Goal: Task Accomplishment & Management: Use online tool/utility

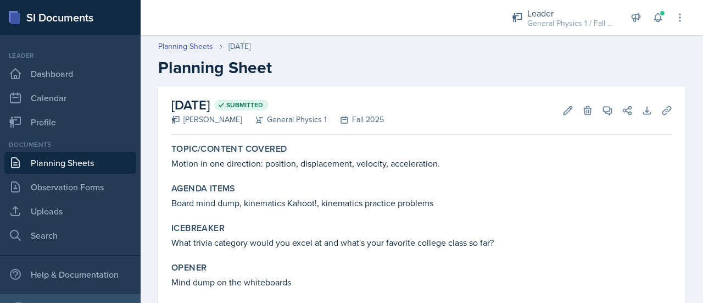
click at [68, 161] on link "Planning Sheets" at bounding box center [70, 163] width 132 height 22
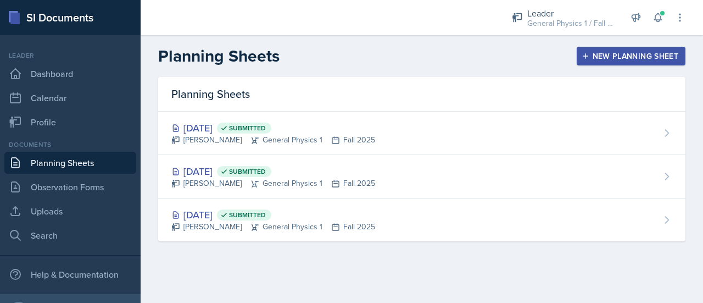
drag, startPoint x: 614, startPoint y: 55, endPoint x: 636, endPoint y: 60, distance: 22.7
click at [636, 60] on div "New Planning Sheet" at bounding box center [631, 56] width 95 height 9
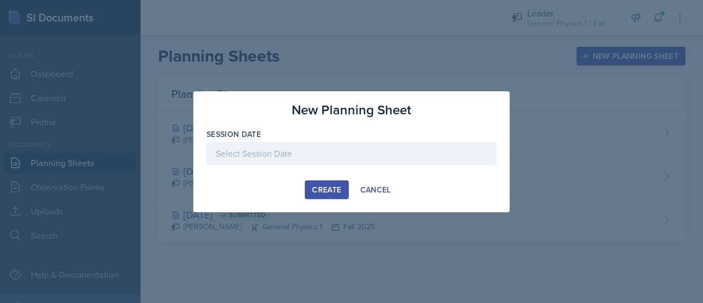
click at [312, 155] on div at bounding box center [352, 153] width 290 height 23
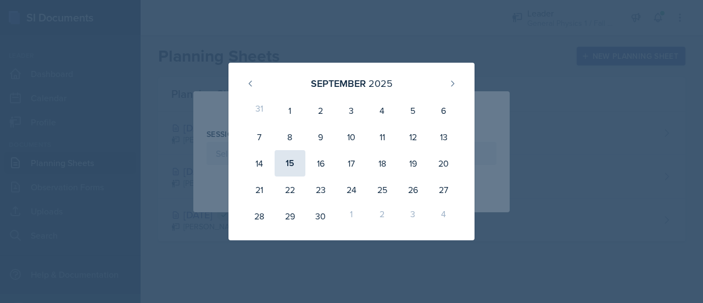
click at [288, 164] on div "15" at bounding box center [290, 163] width 31 height 26
type input "[DATE]"
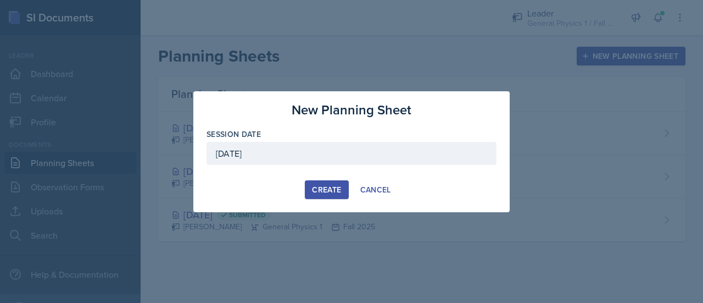
click at [336, 193] on div "Create" at bounding box center [326, 189] width 29 height 9
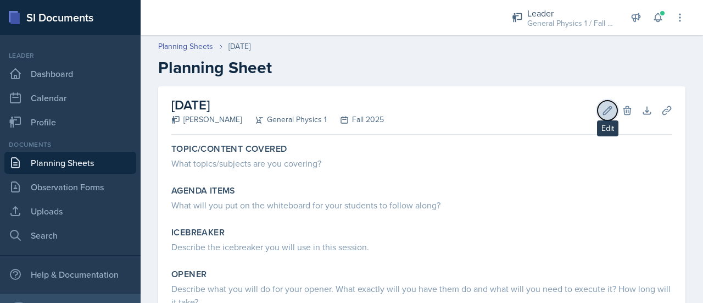
click at [602, 112] on icon at bounding box center [607, 110] width 11 height 11
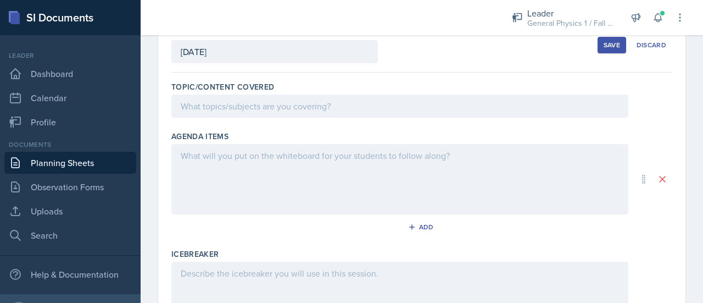
click at [303, 101] on p at bounding box center [400, 105] width 438 height 13
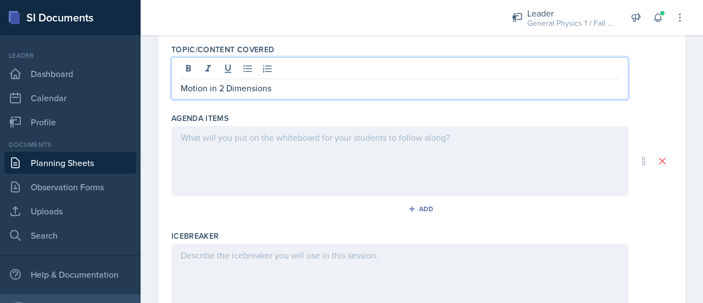
scroll to position [107, 0]
click at [182, 87] on p "Motion in 2 Dimensions" at bounding box center [400, 86] width 438 height 13
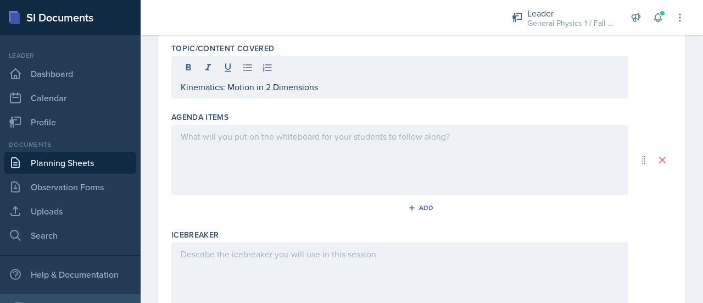
click at [285, 159] on div at bounding box center [399, 160] width 457 height 70
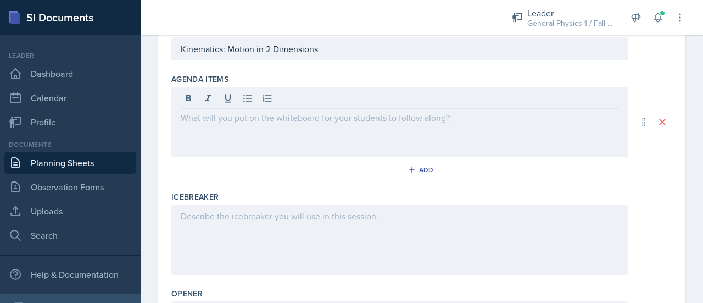
click at [285, 159] on div "Agenda items Add" at bounding box center [421, 128] width 501 height 118
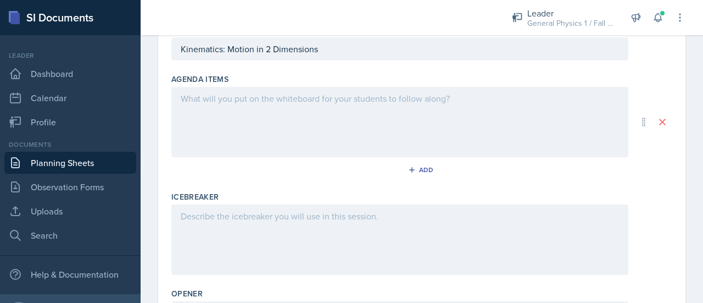
click at [252, 116] on div at bounding box center [399, 122] width 457 height 70
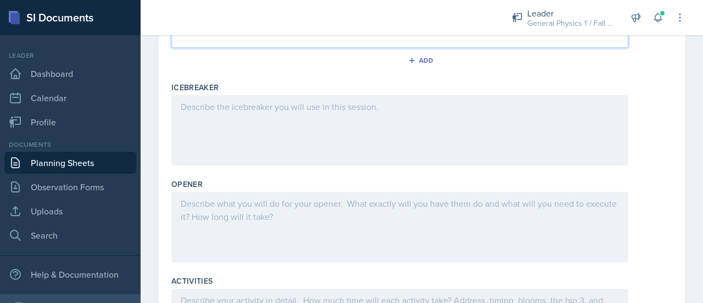
click at [252, 116] on div at bounding box center [399, 130] width 457 height 70
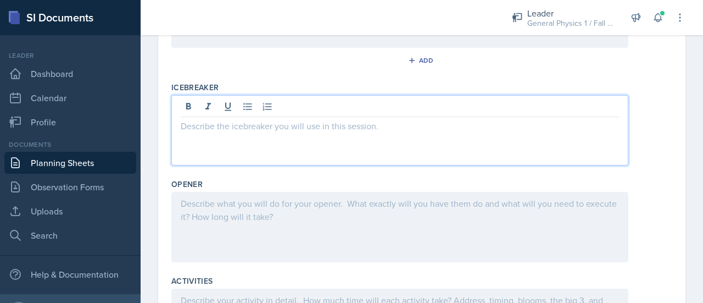
scroll to position [254, 0]
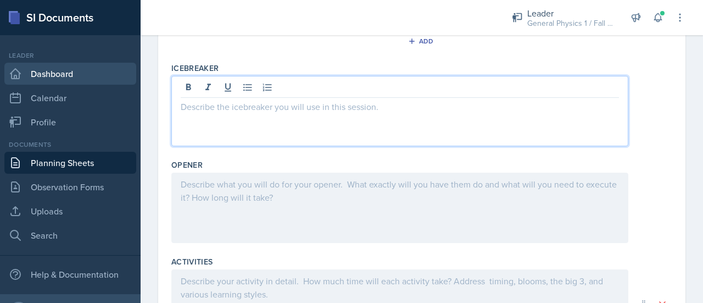
click at [43, 66] on link "Dashboard" at bounding box center [70, 74] width 132 height 22
